Goal: Information Seeking & Learning: Learn about a topic

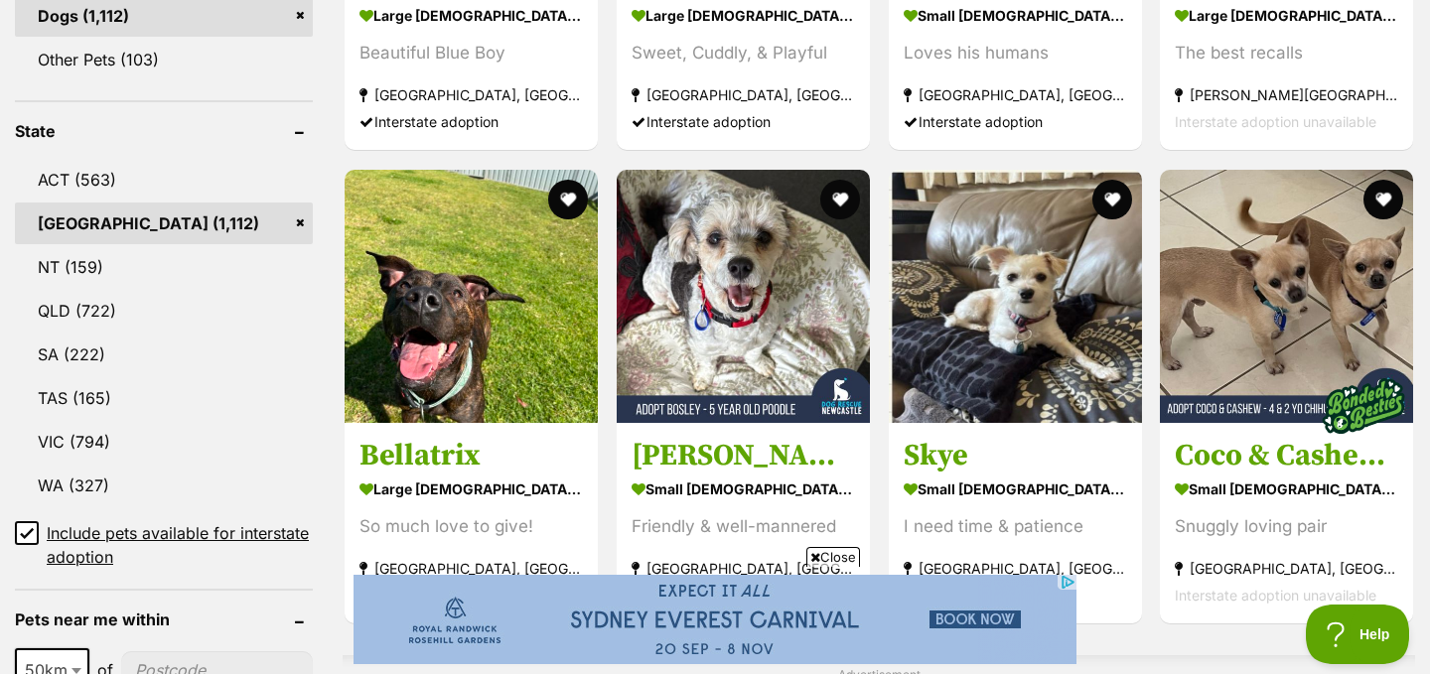
scroll to position [966, 0]
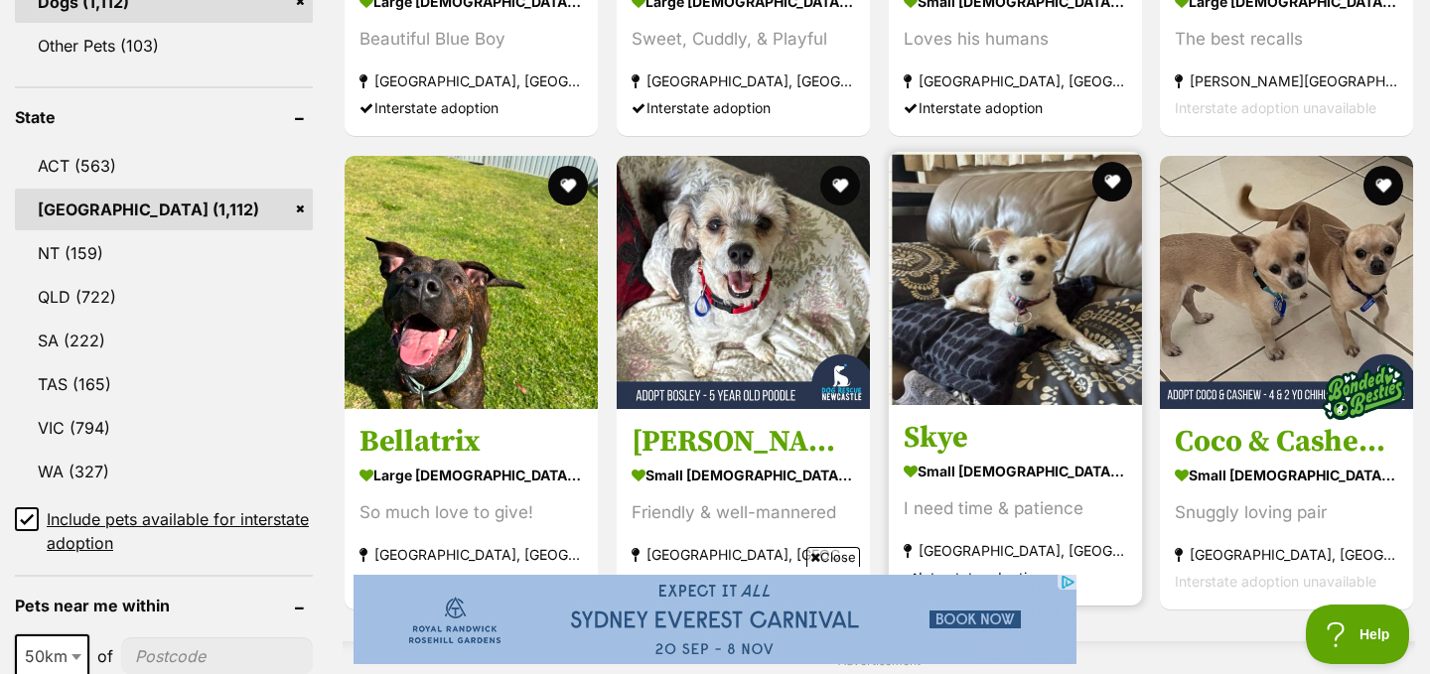
click at [969, 256] on img at bounding box center [1015, 278] width 253 height 253
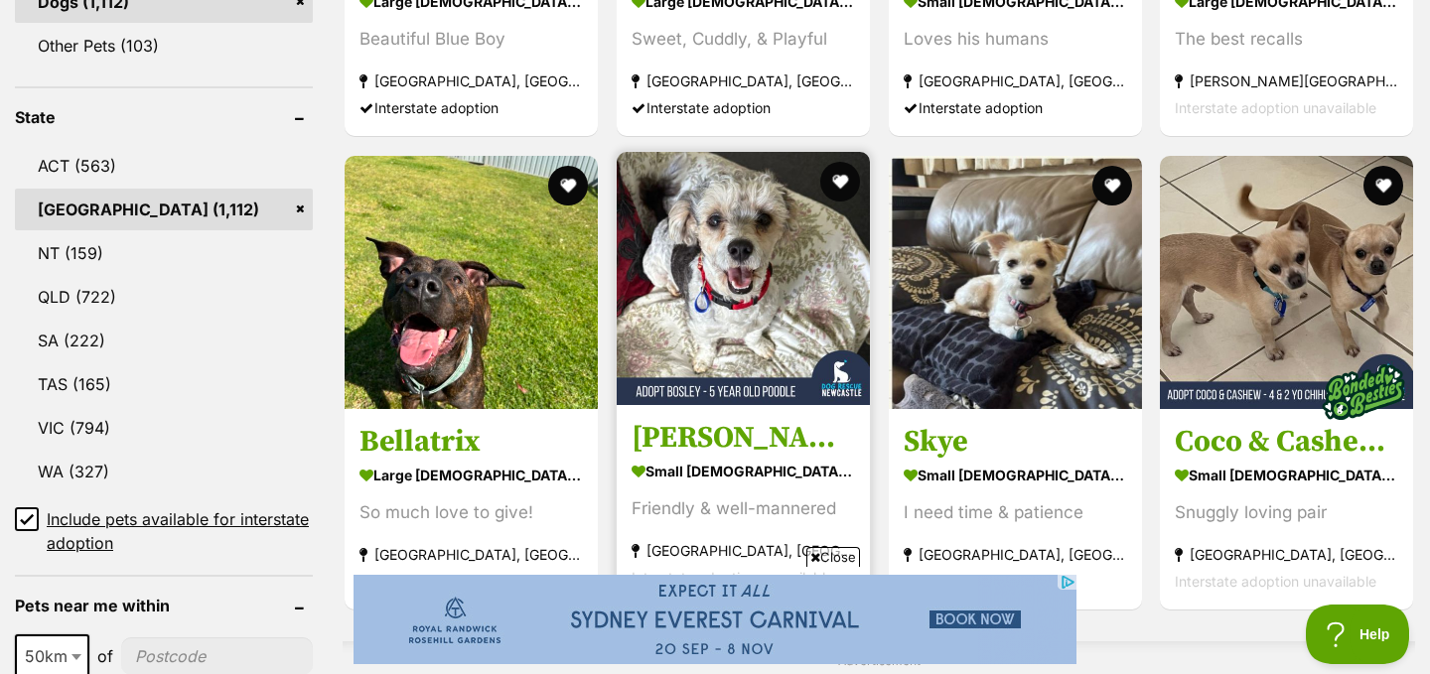
click at [729, 269] on img at bounding box center [743, 278] width 253 height 253
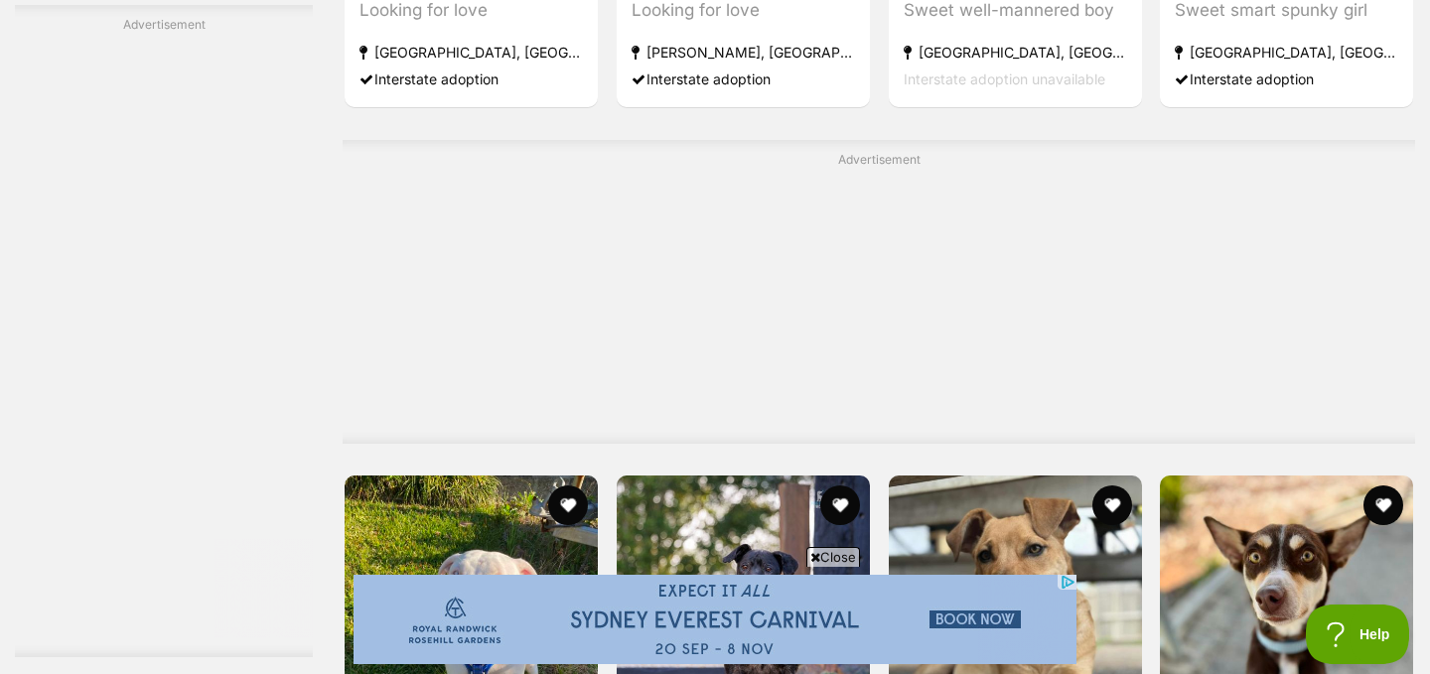
scroll to position [5432, 0]
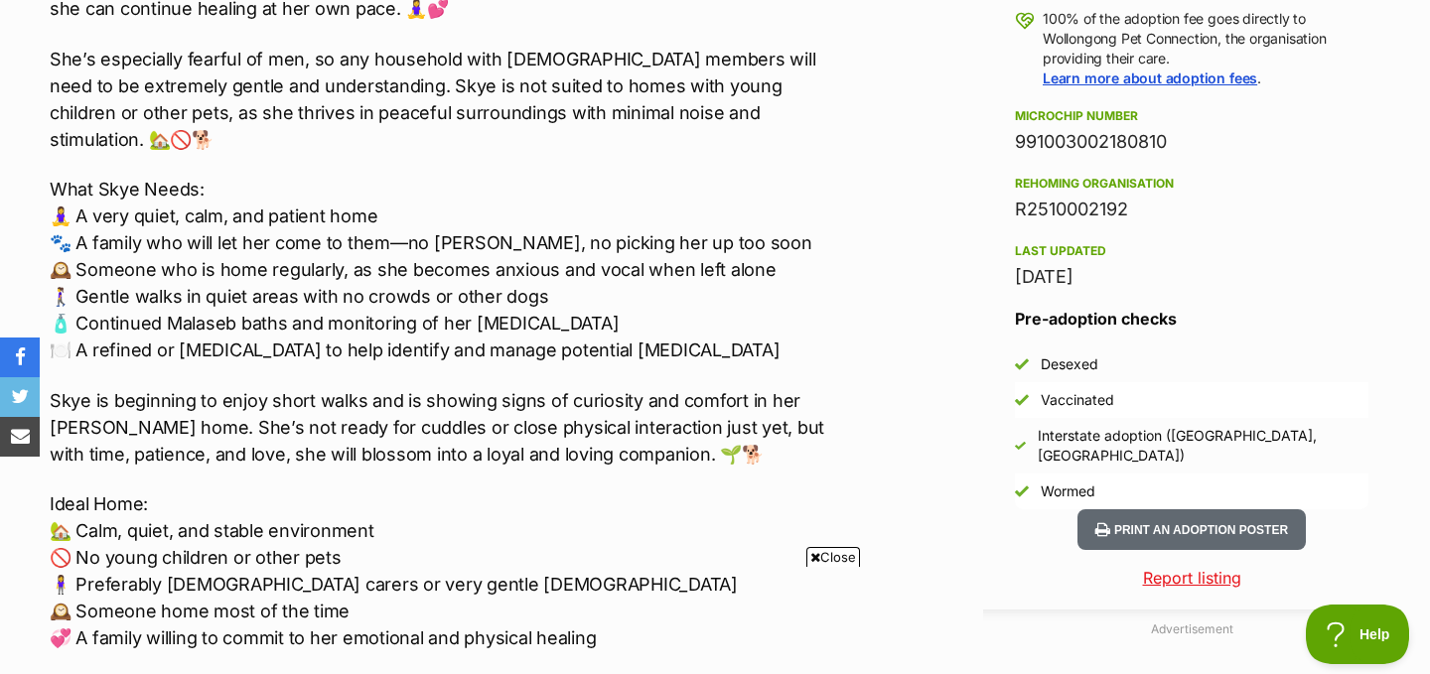
scroll to position [1507, 0]
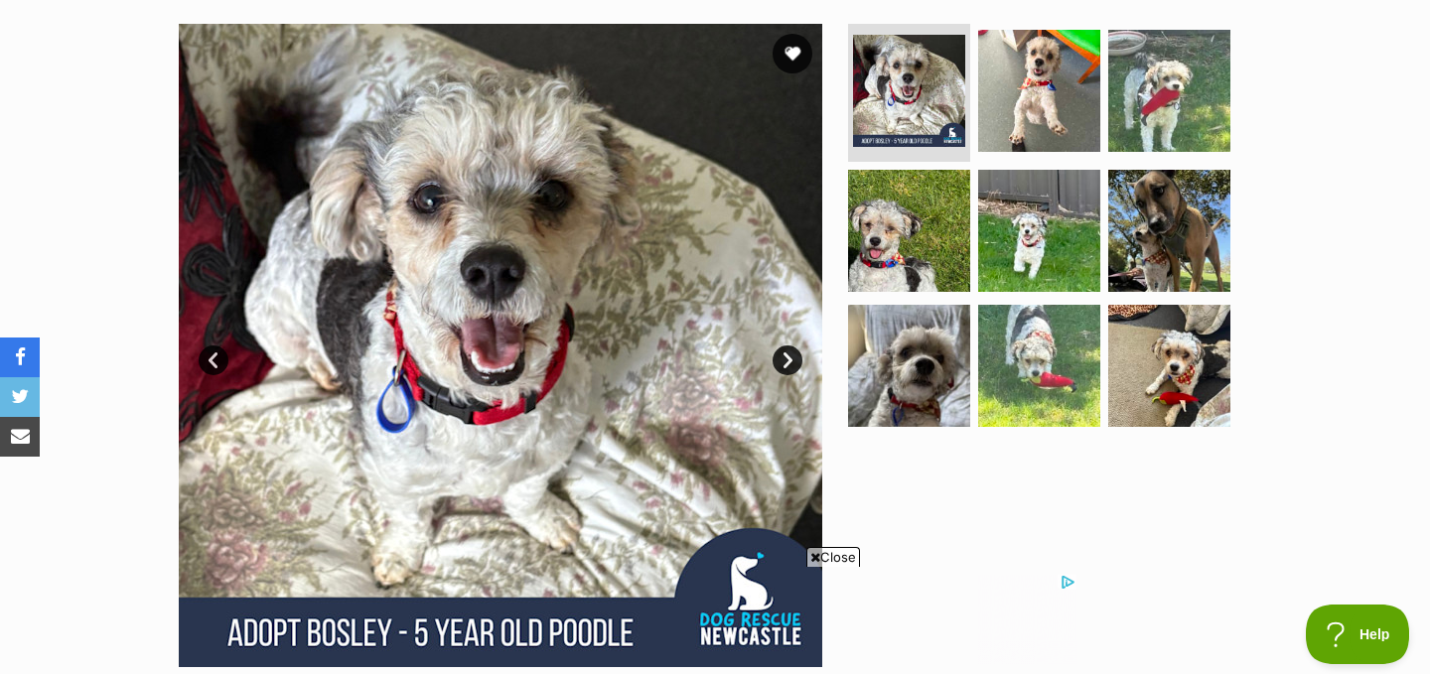
scroll to position [405, 0]
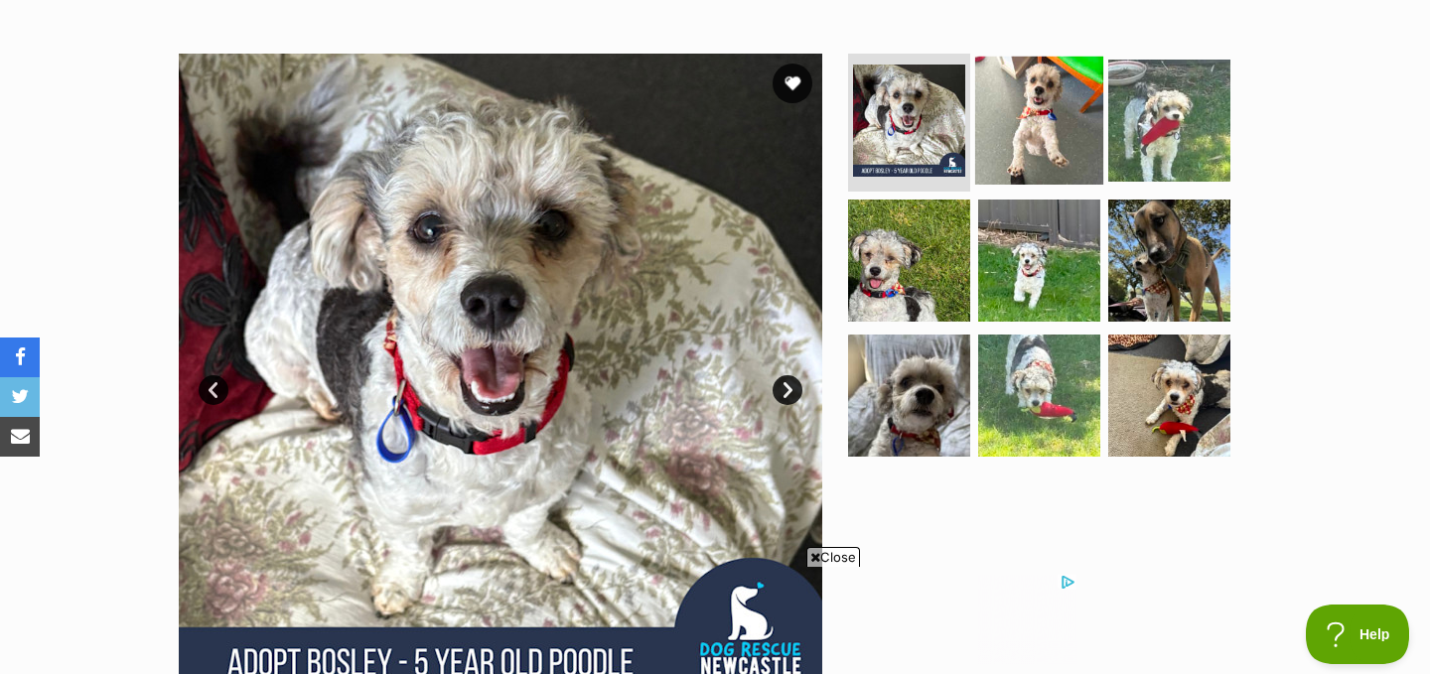
click at [1062, 70] on img at bounding box center [1039, 120] width 128 height 128
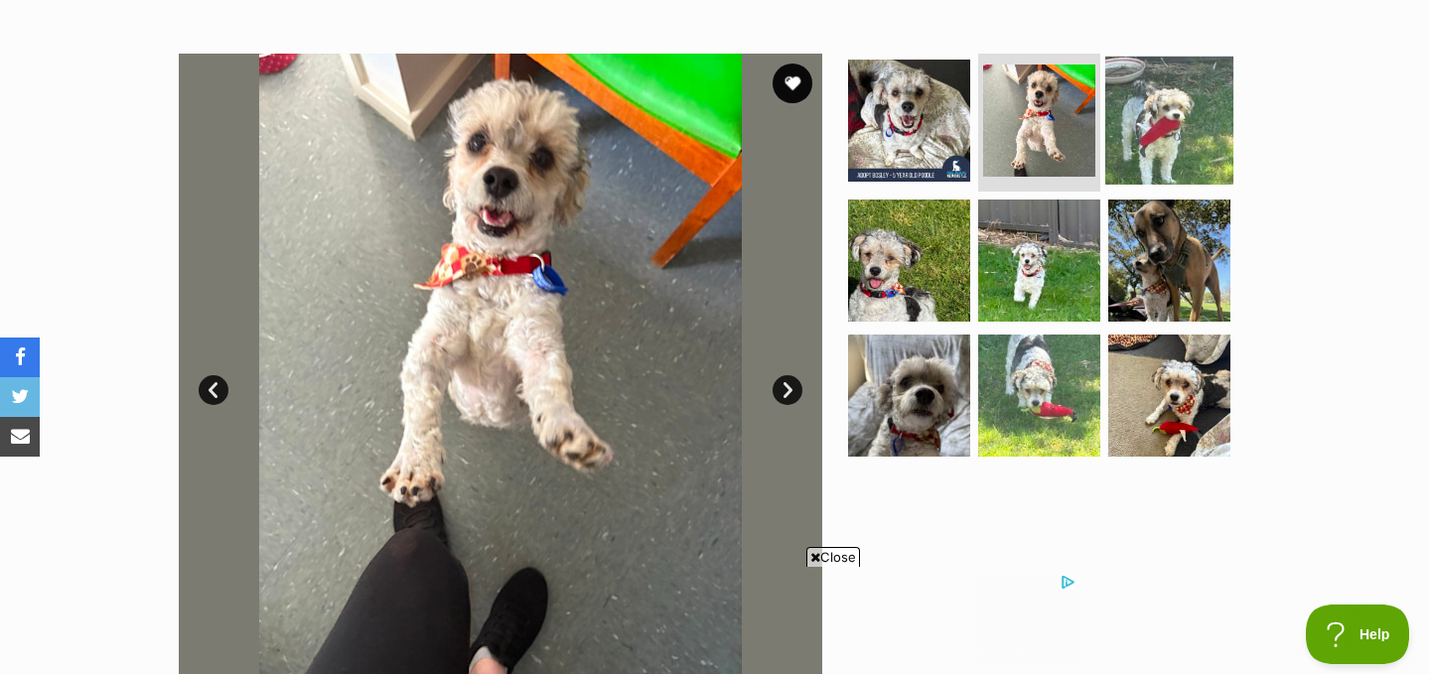
click at [1144, 78] on img at bounding box center [1169, 120] width 128 height 128
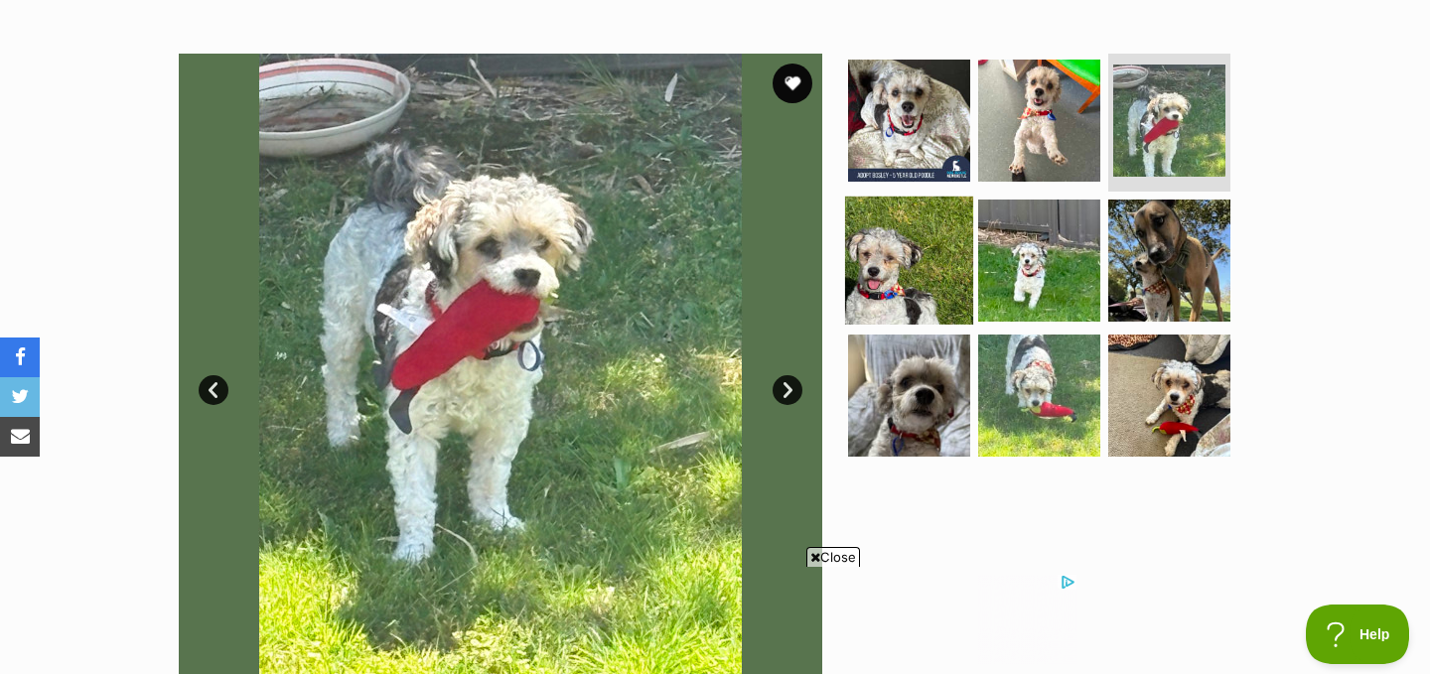
click at [927, 202] on img at bounding box center [909, 261] width 128 height 128
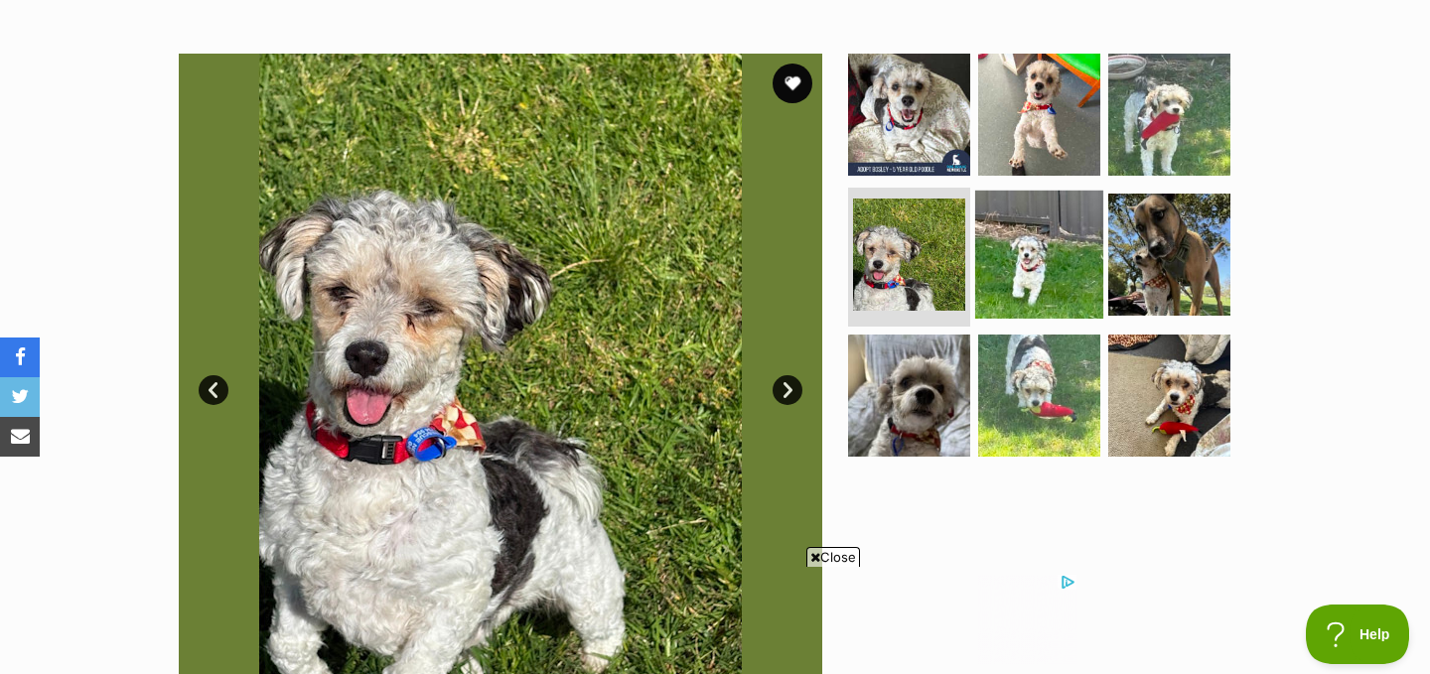
click at [1002, 223] on img at bounding box center [1039, 255] width 128 height 128
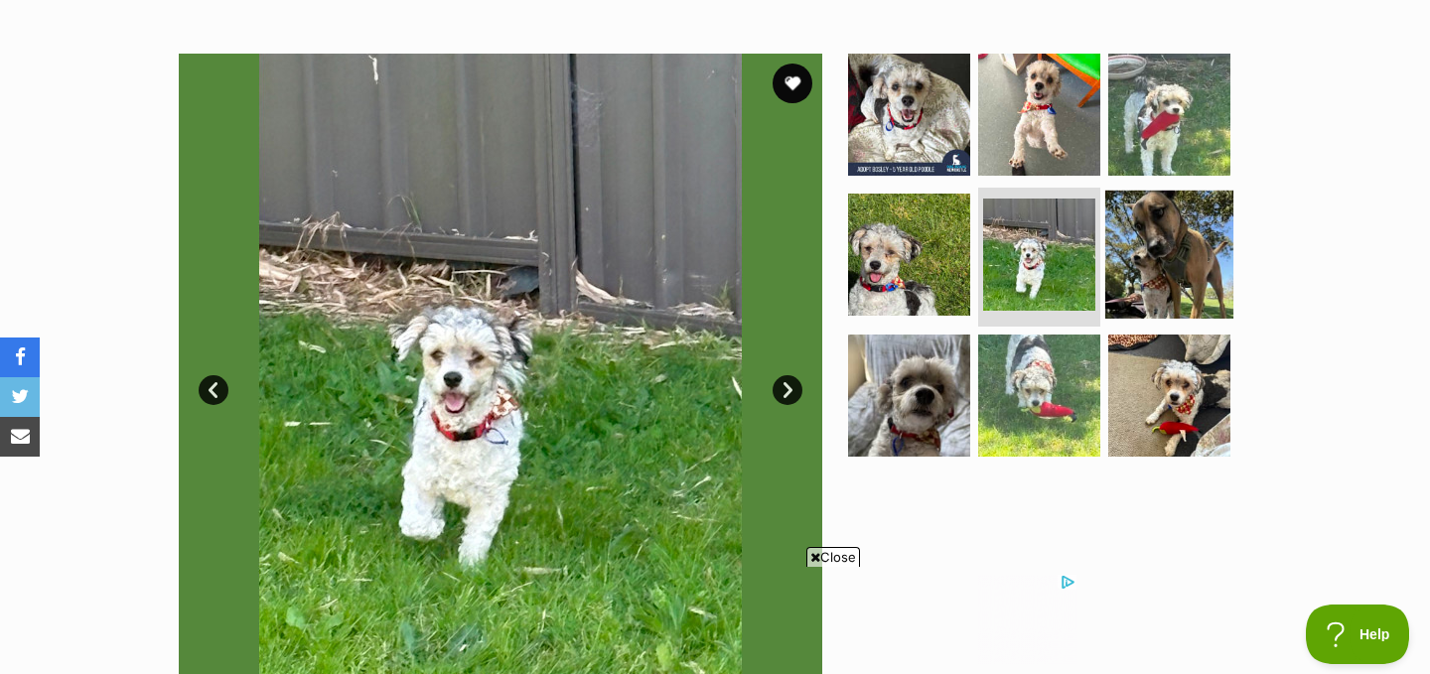
click at [1138, 227] on img at bounding box center [1169, 255] width 128 height 128
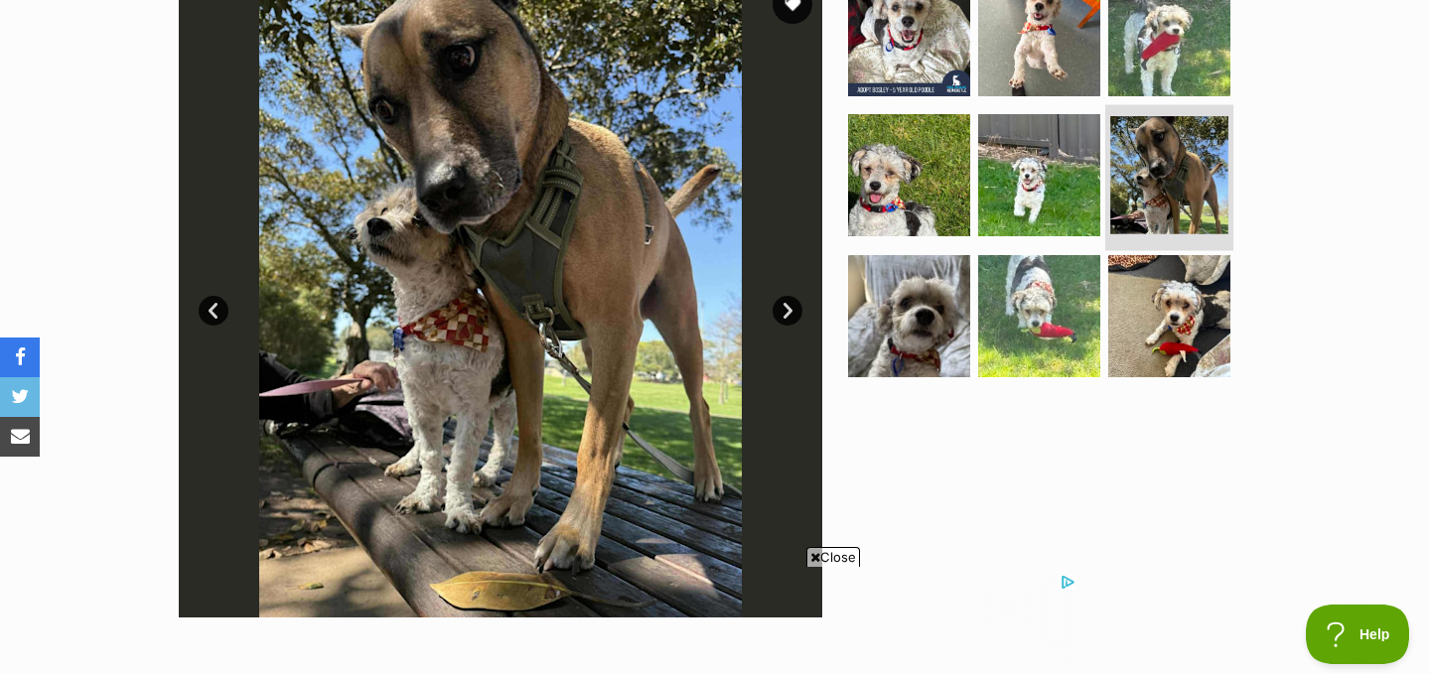
scroll to position [497, 0]
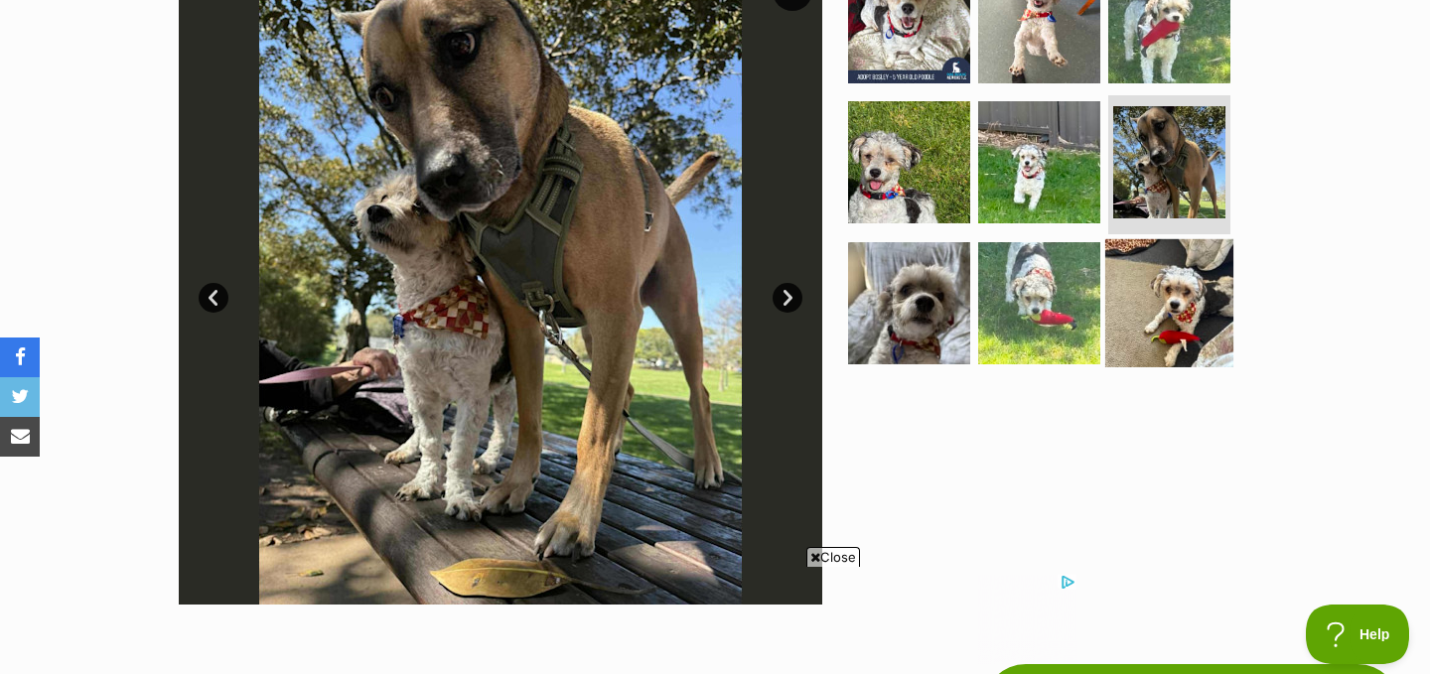
click at [1146, 252] on img at bounding box center [1169, 303] width 128 height 128
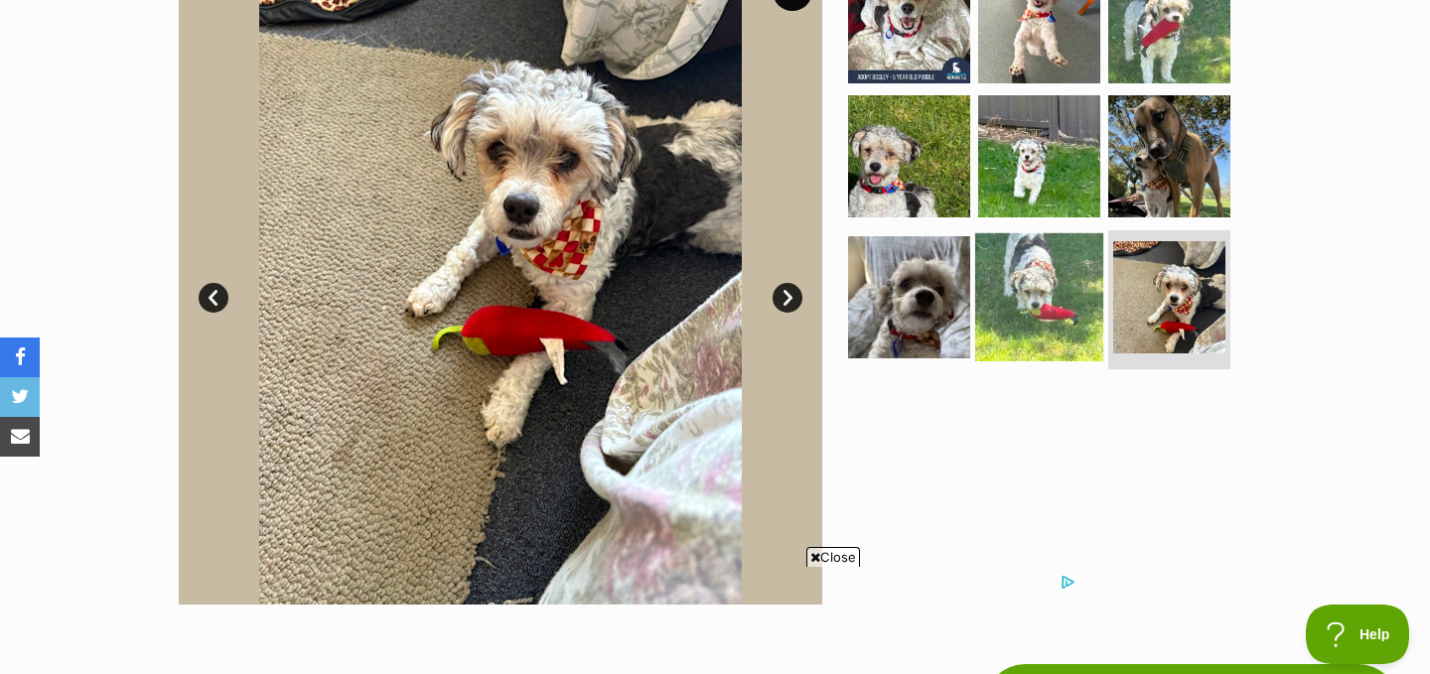
click at [1062, 251] on img at bounding box center [1039, 297] width 128 height 128
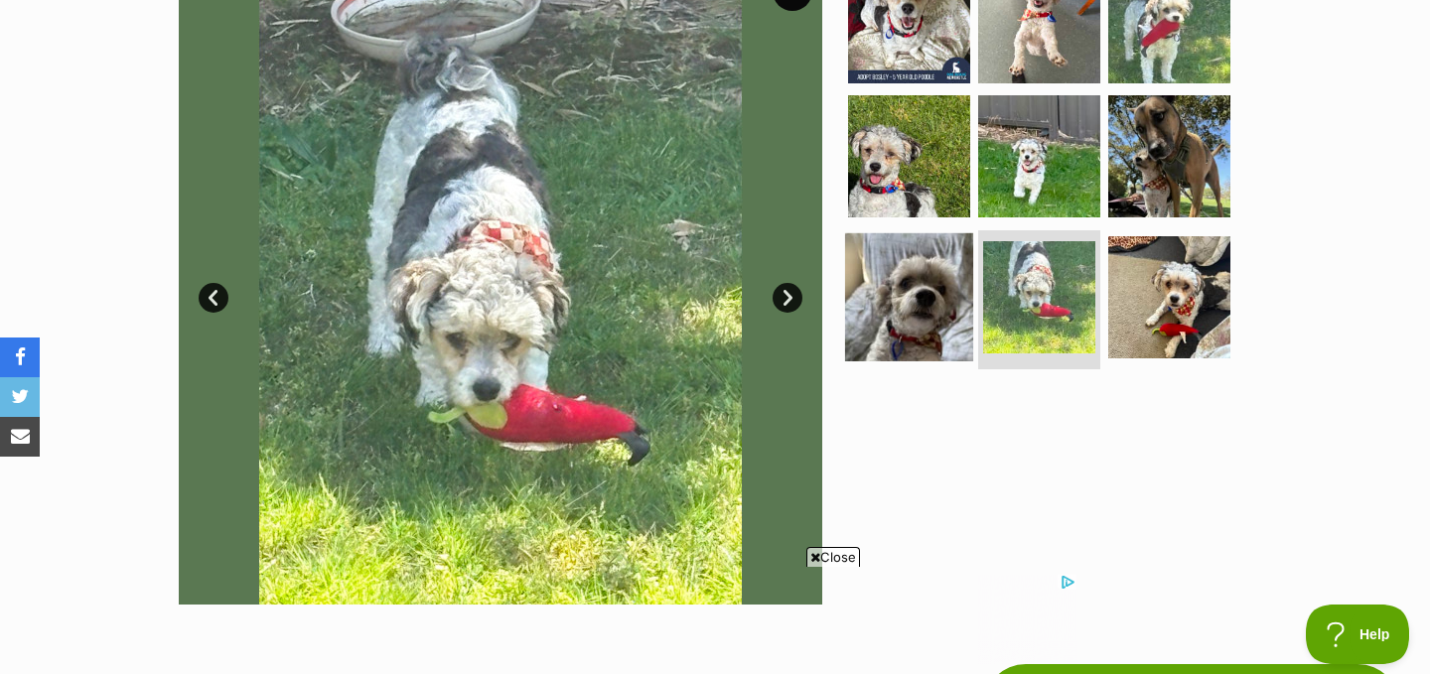
click at [939, 242] on img at bounding box center [909, 297] width 128 height 128
